Goal: Information Seeking & Learning: Learn about a topic

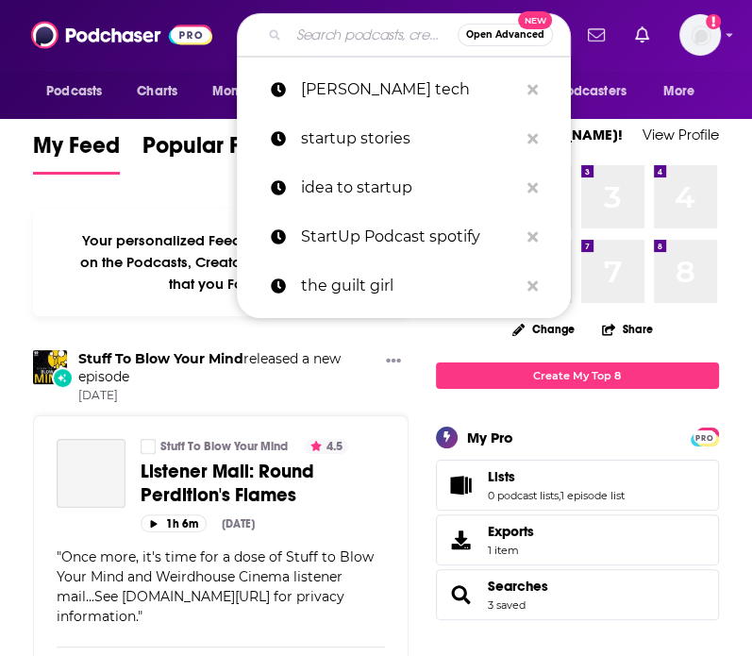
click at [306, 44] on input "Search podcasts, credits, & more..." at bounding box center [373, 35] width 169 height 30
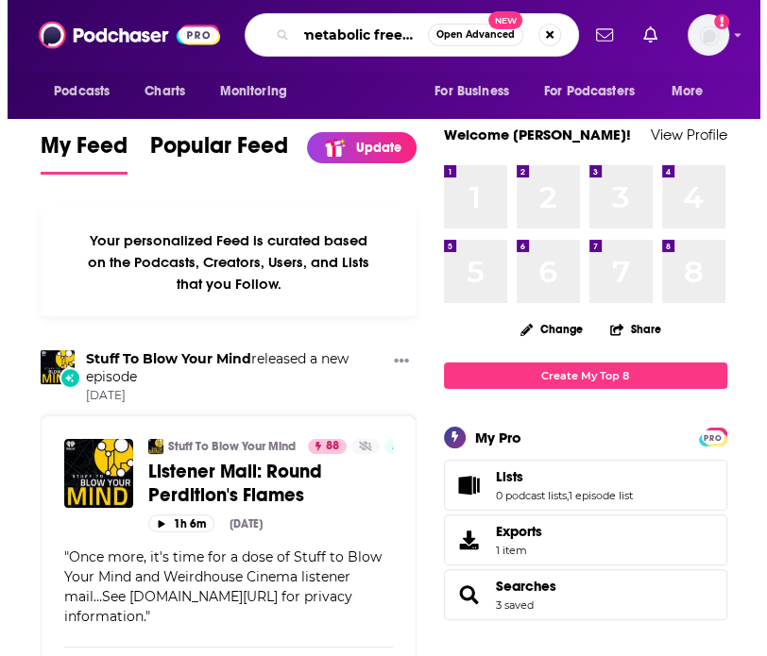
scroll to position [0, 17]
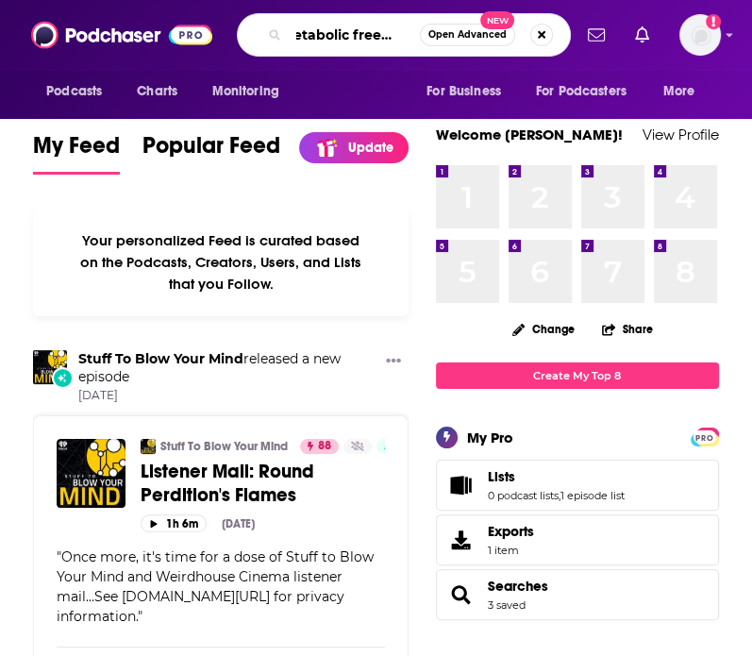
type input "metabolic freedom"
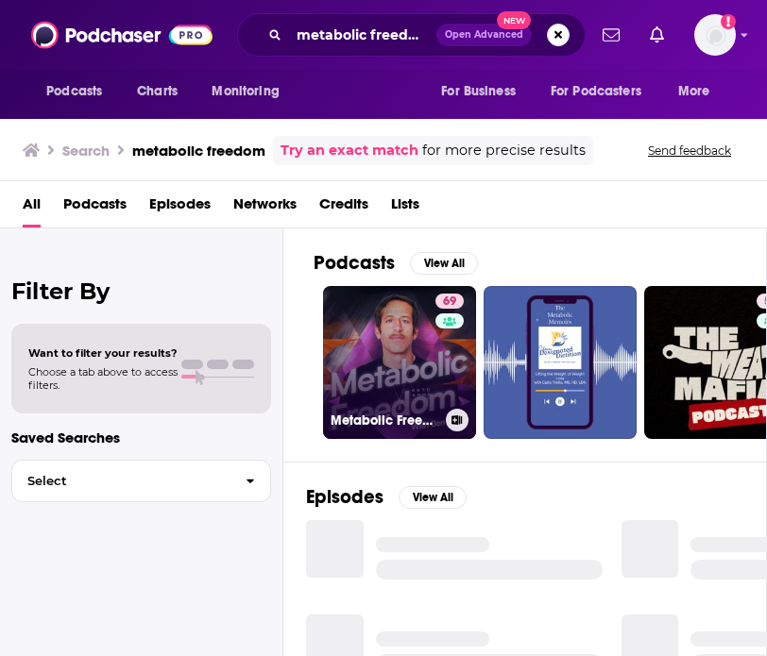
click at [397, 359] on link "69 Metabolic Freedom With [PERSON_NAME]" at bounding box center [399, 362] width 153 height 153
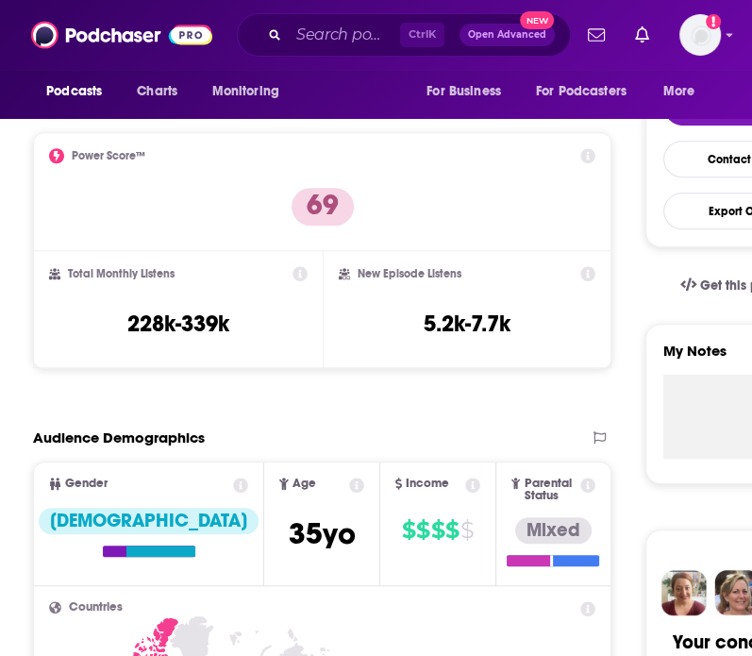
scroll to position [427, 0]
